Goal: Task Accomplishment & Management: Manage account settings

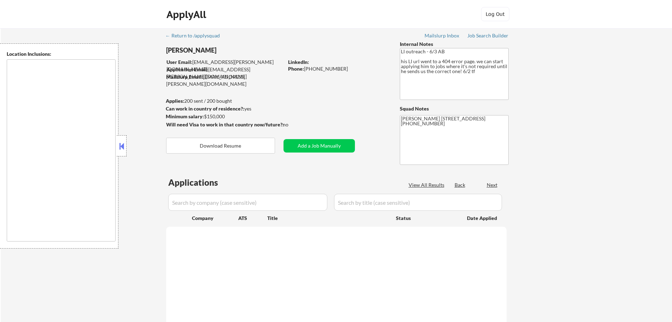
type textarea "remote"
select select ""pending""
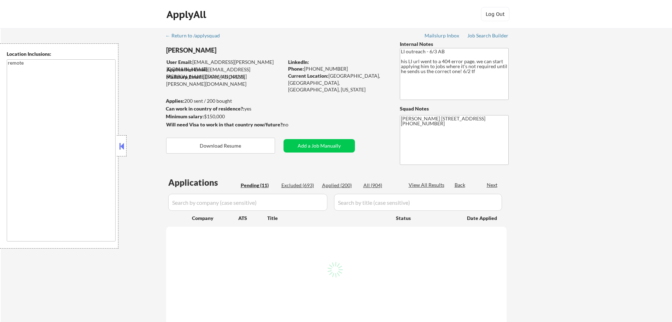
select select ""pending""
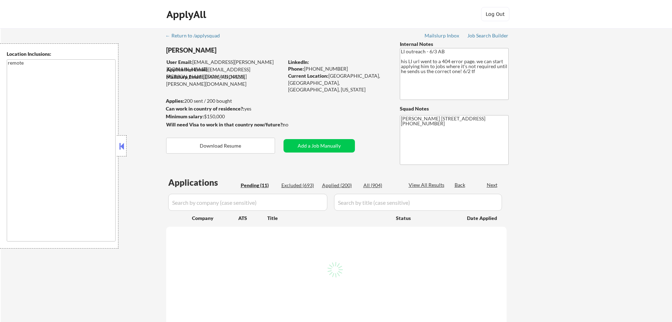
select select ""pending""
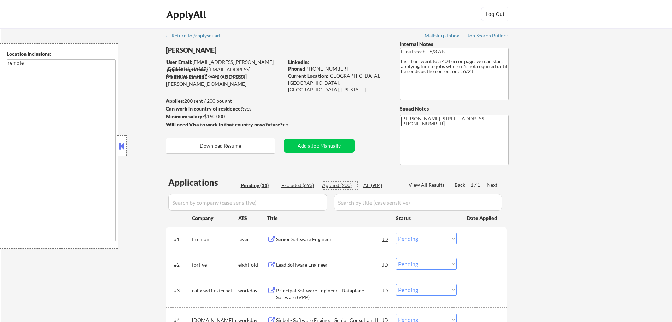
click at [337, 187] on div "Applied (200)" at bounding box center [339, 185] width 35 height 7
select select ""applied""
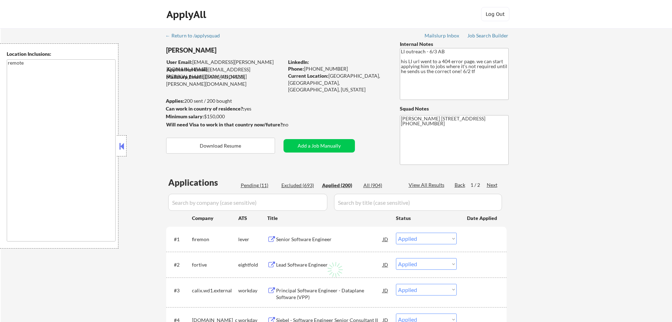
select select ""applied""
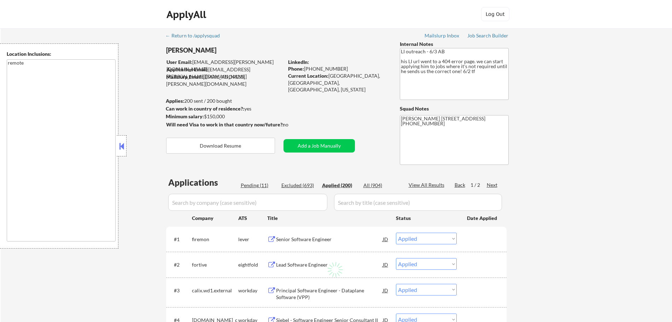
select select ""applied""
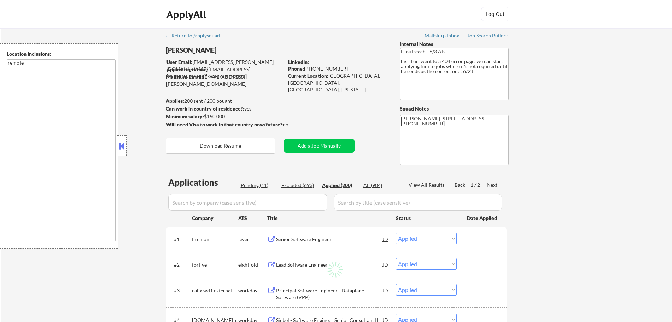
select select ""applied""
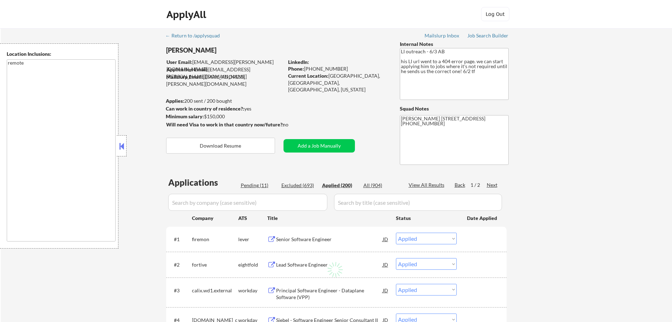
select select ""applied""
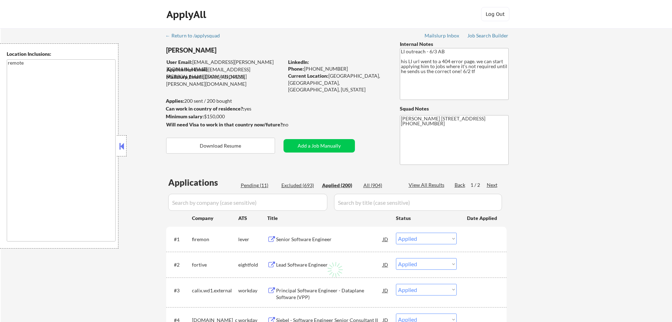
select select ""applied""
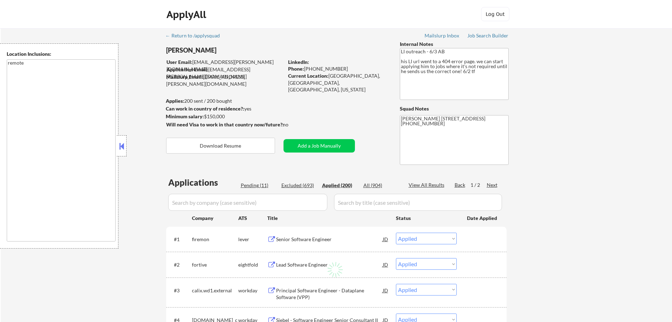
select select ""applied""
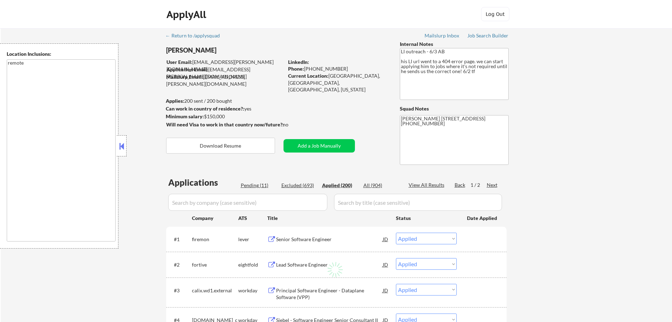
select select ""applied""
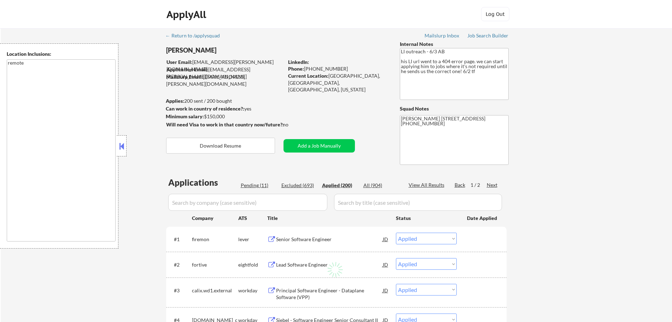
select select ""applied""
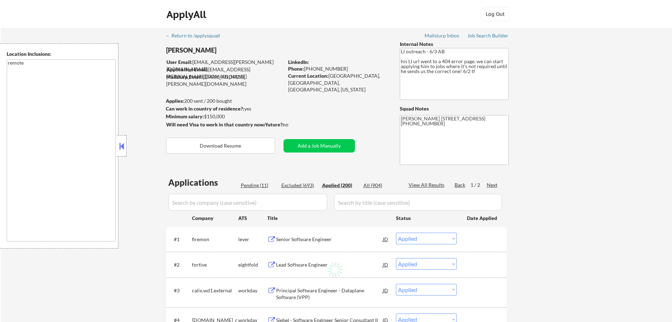
select select ""applied""
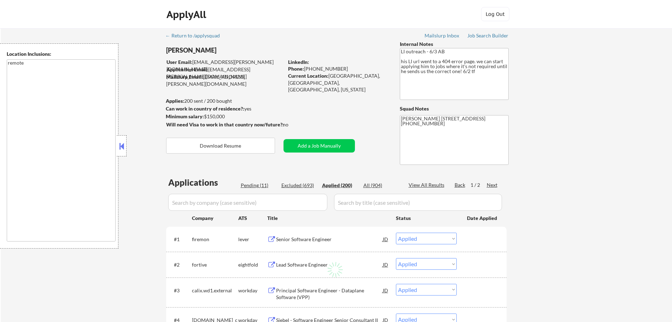
select select ""applied""
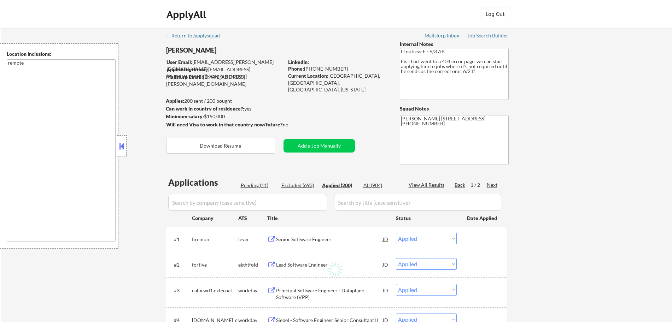
select select ""applied""
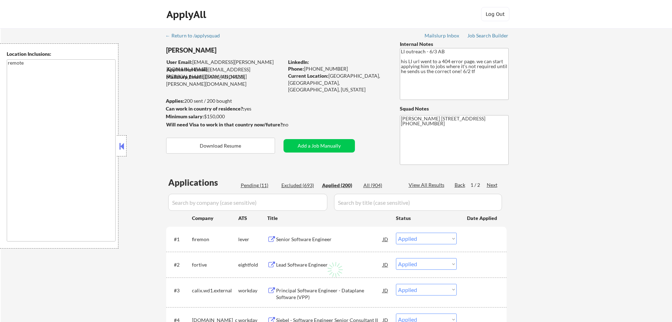
select select ""applied""
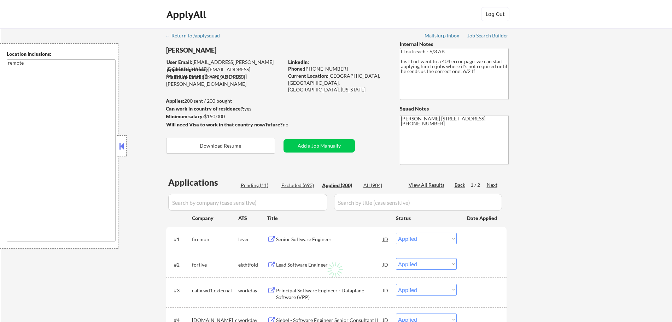
select select ""applied""
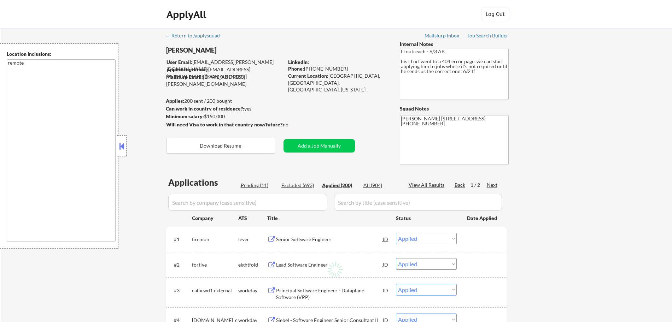
select select ""applied""
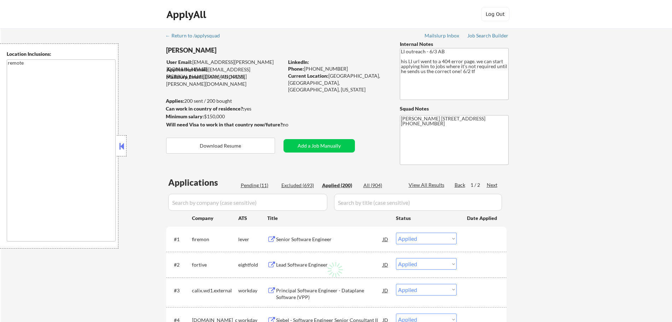
select select ""applied""
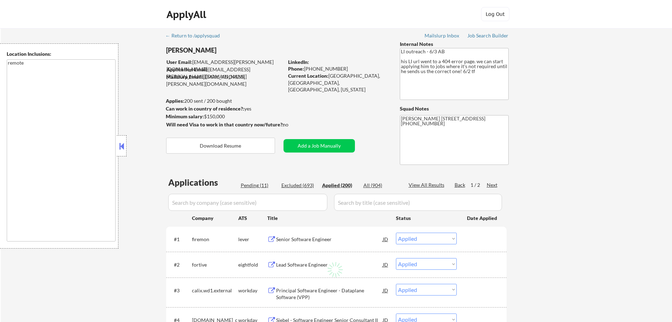
select select ""applied""
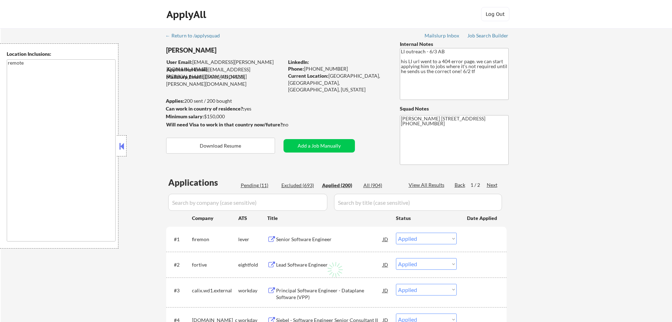
select select ""applied""
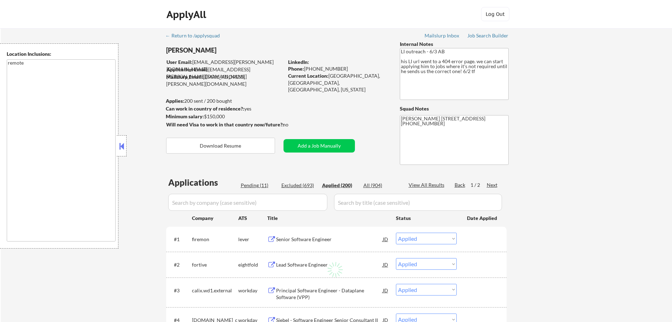
select select ""applied""
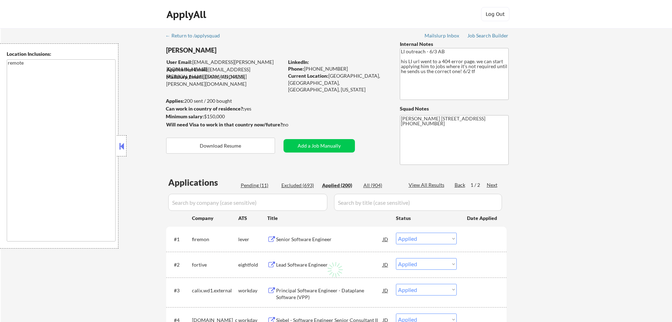
select select ""applied""
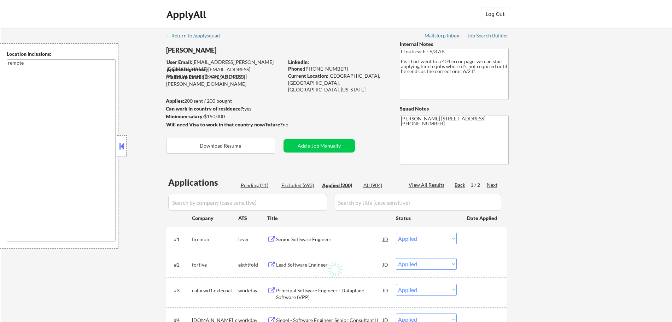
select select ""applied""
